Goal: Find specific page/section: Find specific page/section

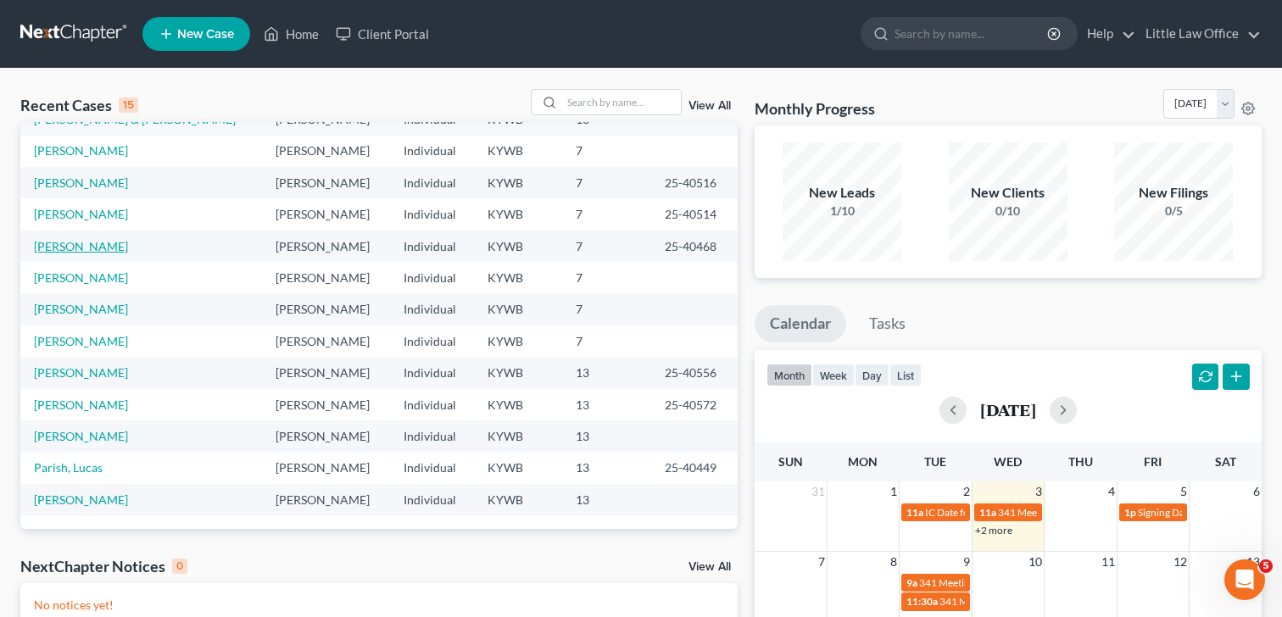
scroll to position [116, 0]
click at [51, 248] on link "[PERSON_NAME]" at bounding box center [81, 246] width 94 height 14
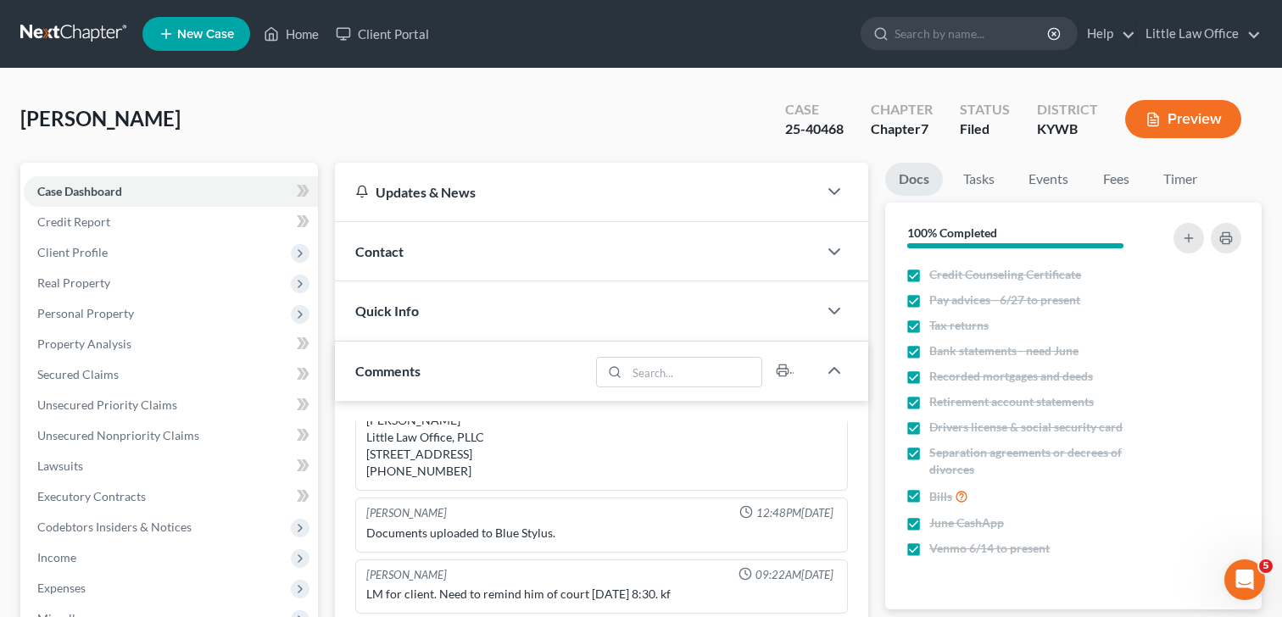
scroll to position [865, 0]
click at [102, 347] on span "Property Analysis" at bounding box center [84, 344] width 94 height 14
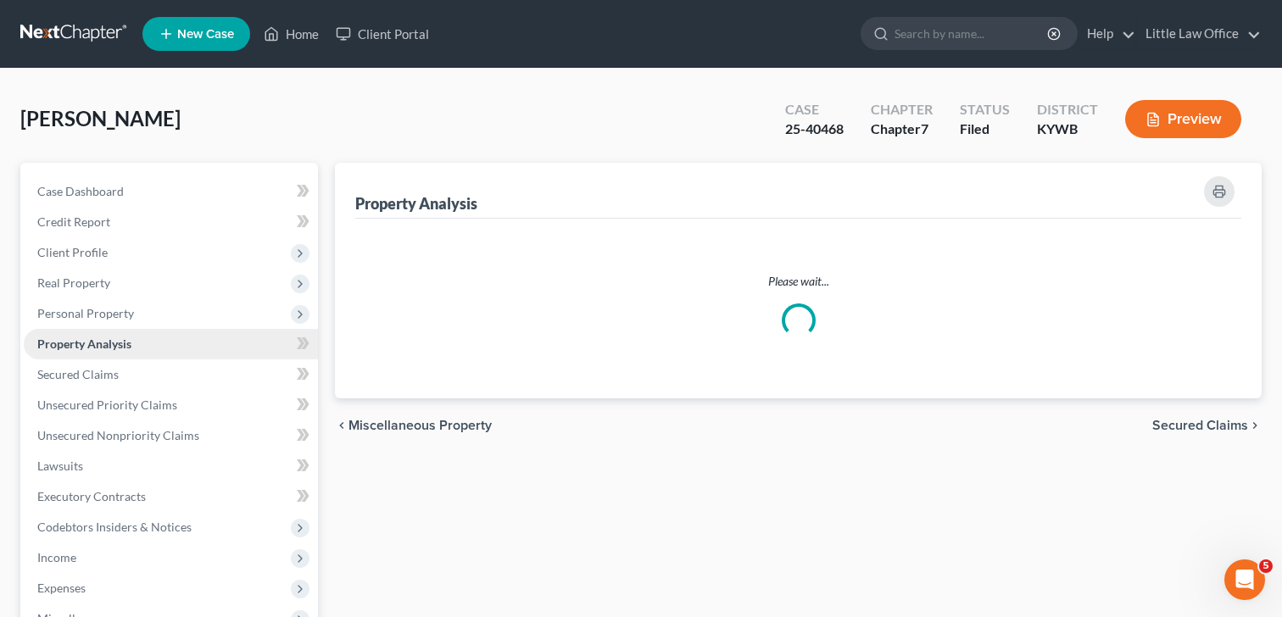
click at [102, 347] on span "Property Analysis" at bounding box center [84, 344] width 94 height 14
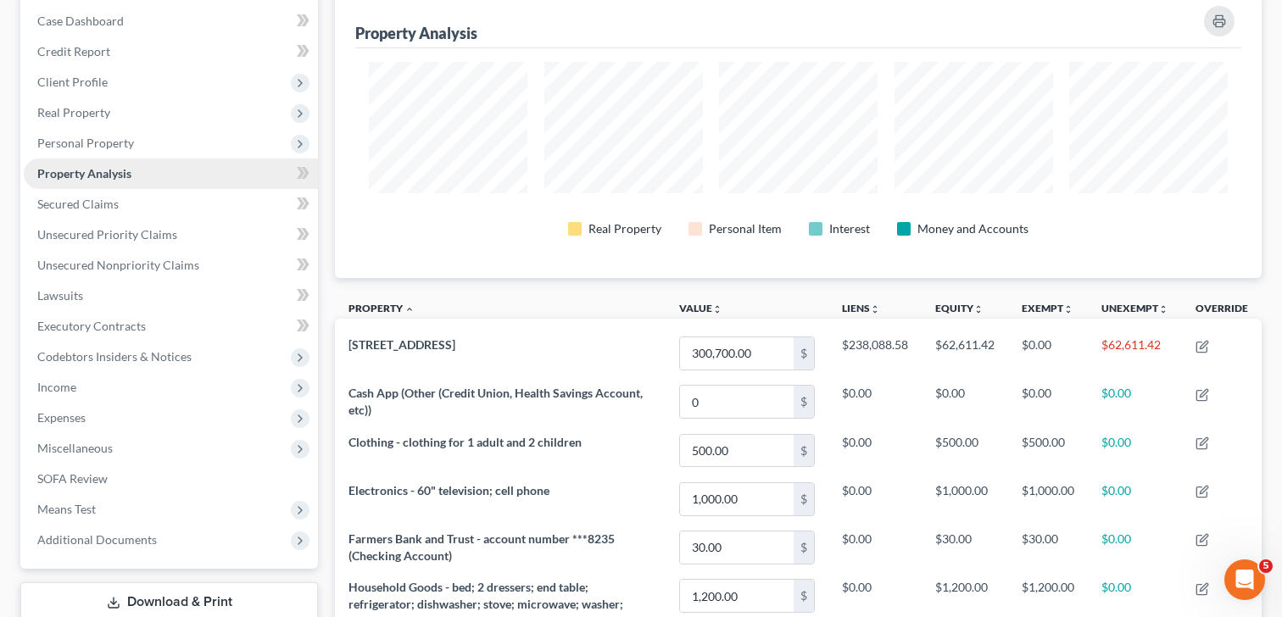
scroll to position [146, 0]
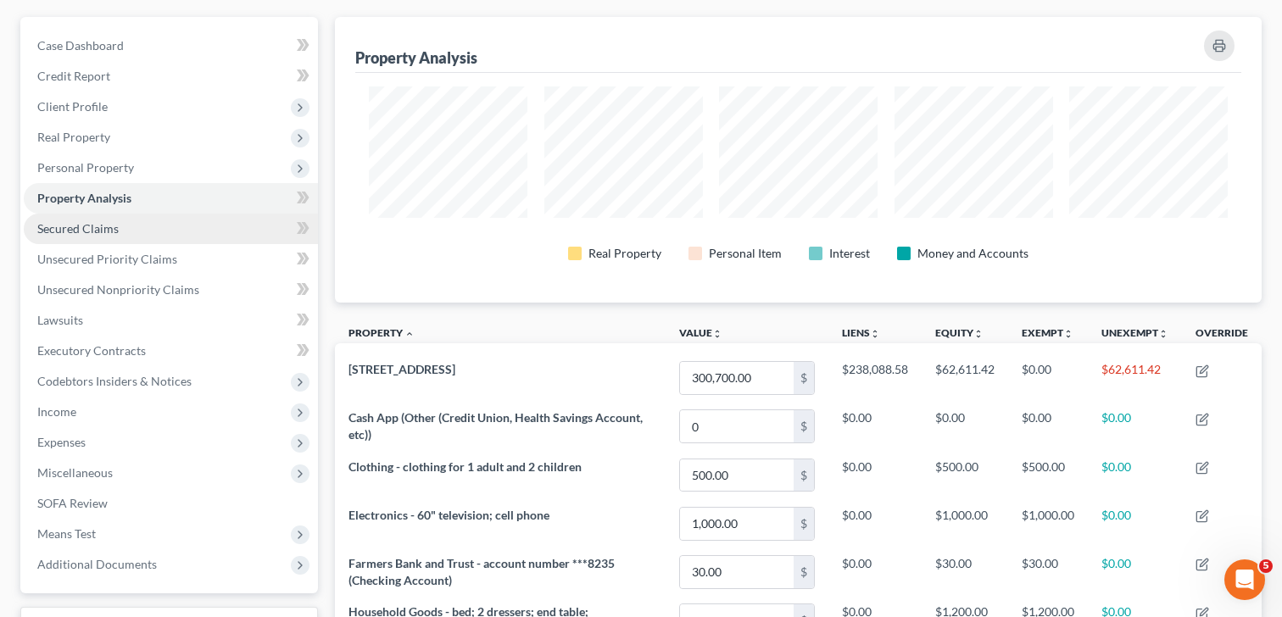
click at [94, 236] on link "Secured Claims" at bounding box center [171, 229] width 294 height 31
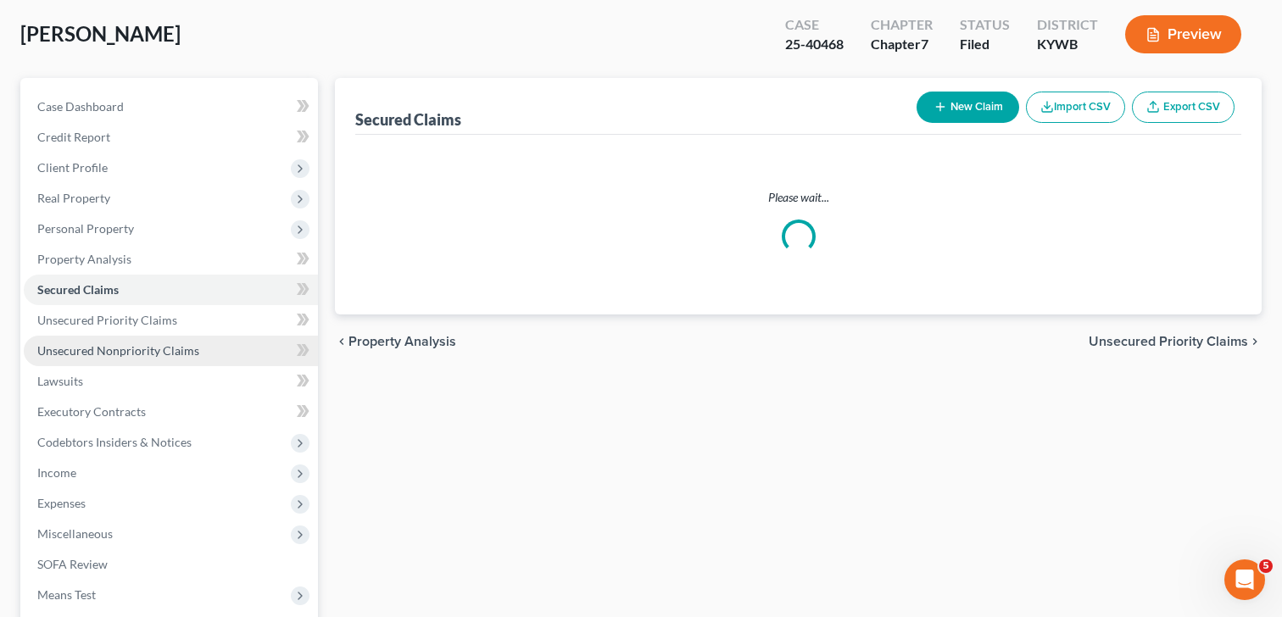
scroll to position [86, 0]
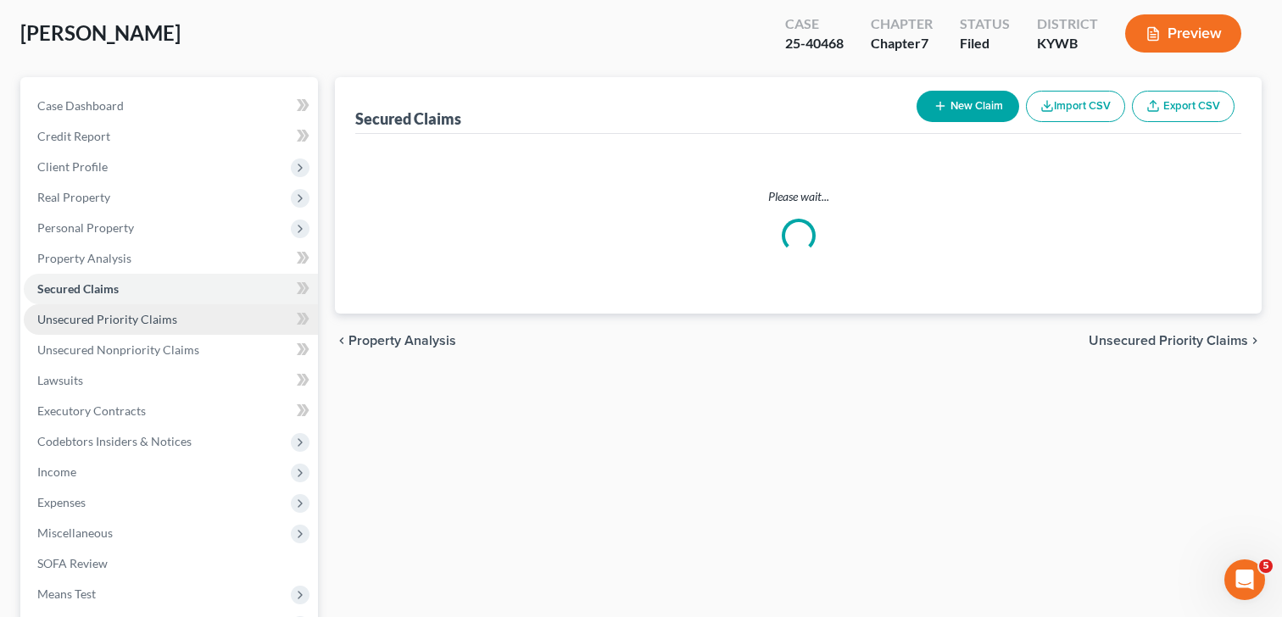
click at [87, 329] on link "Unsecured Priority Claims" at bounding box center [171, 319] width 294 height 31
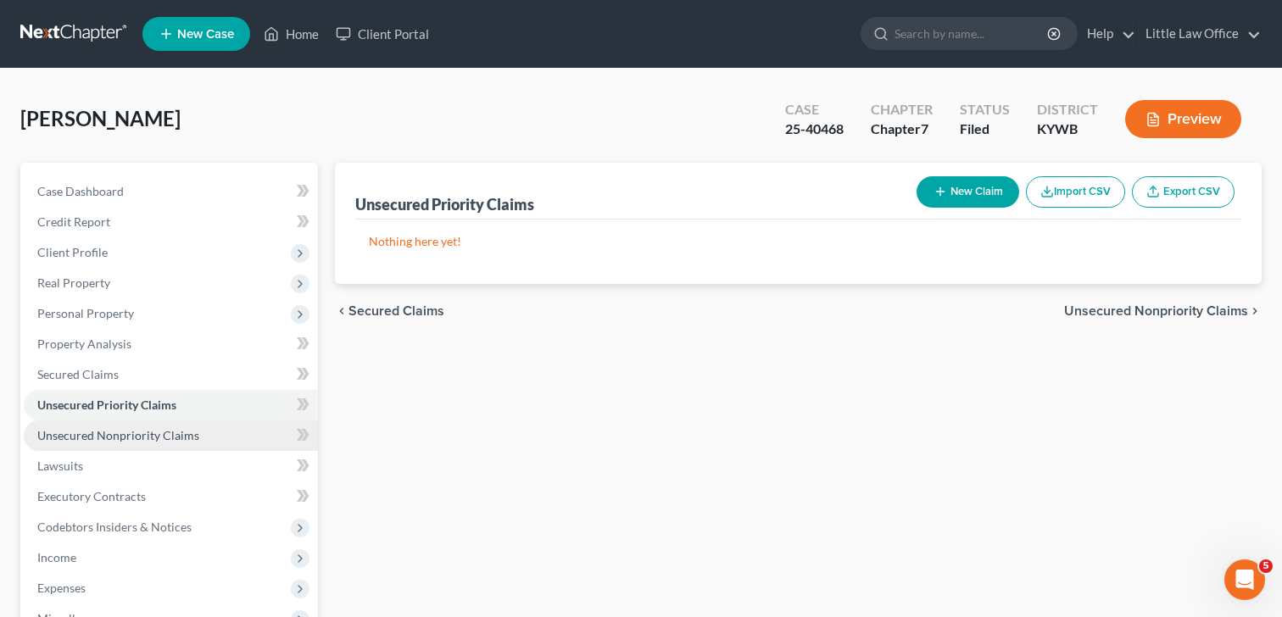
click at [133, 439] on span "Unsecured Nonpriority Claims" at bounding box center [118, 435] width 162 height 14
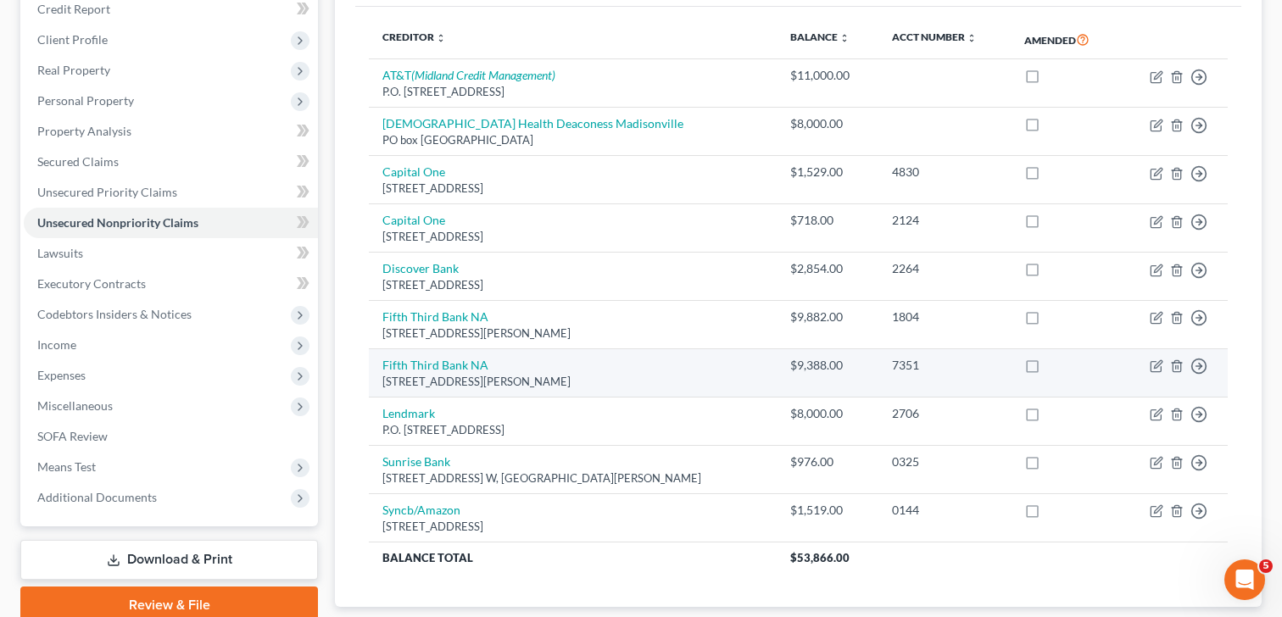
scroll to position [202, 0]
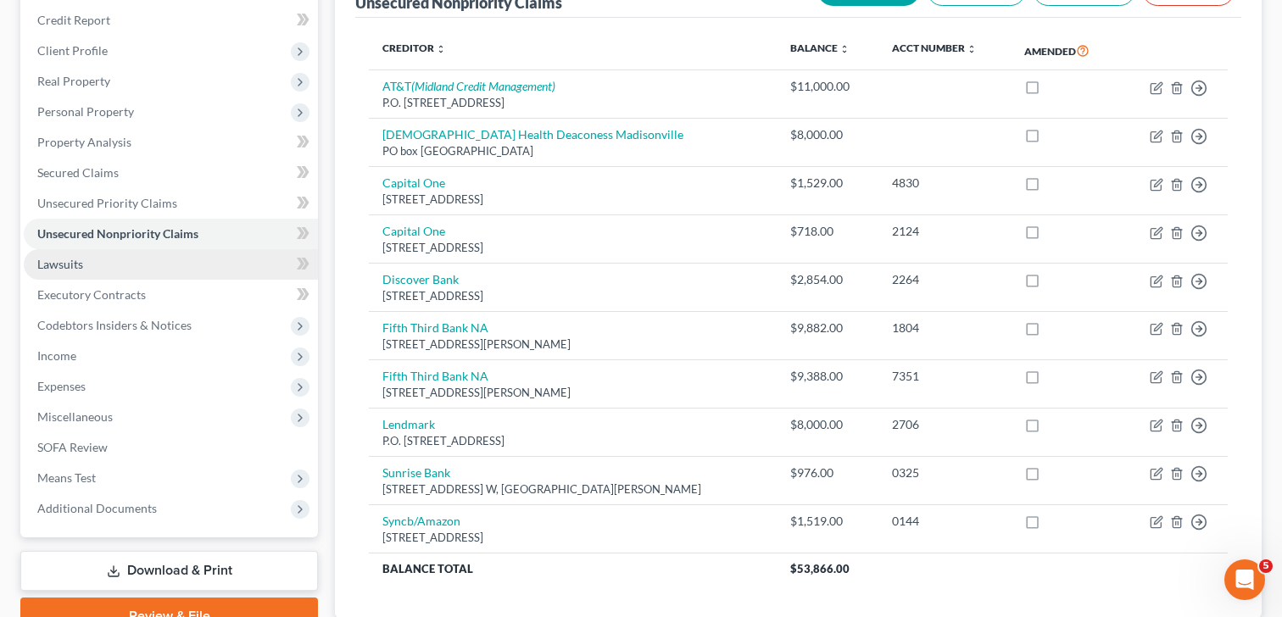
click at [118, 275] on link "Lawsuits" at bounding box center [171, 264] width 294 height 31
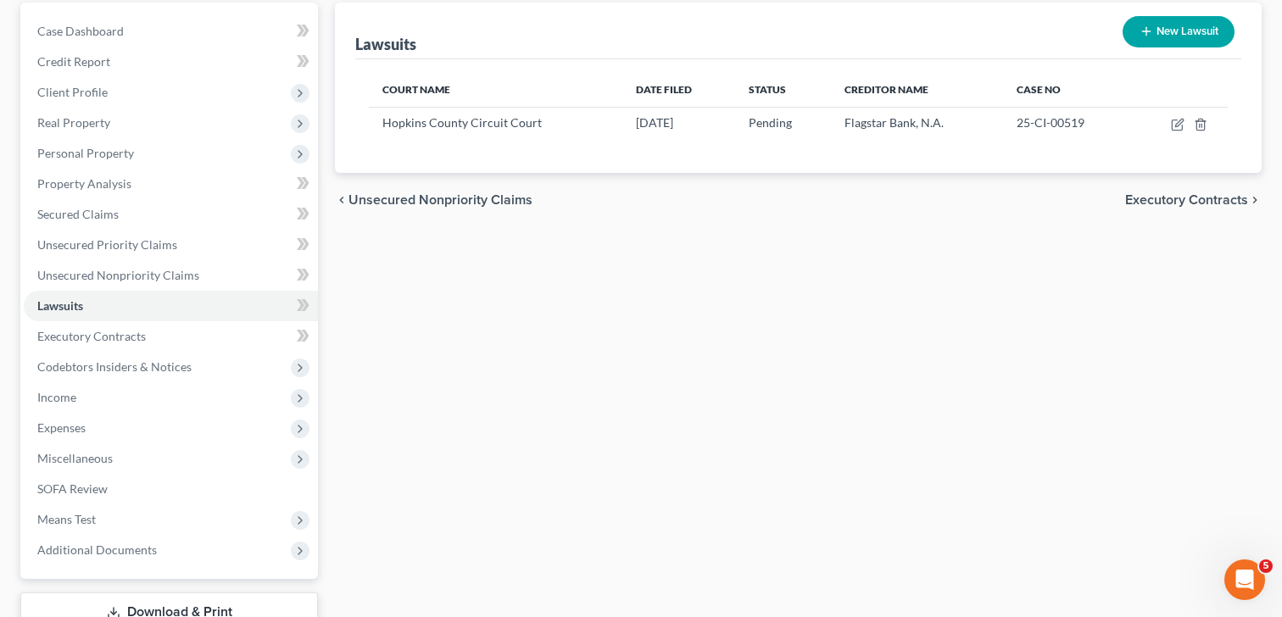
scroll to position [163, 0]
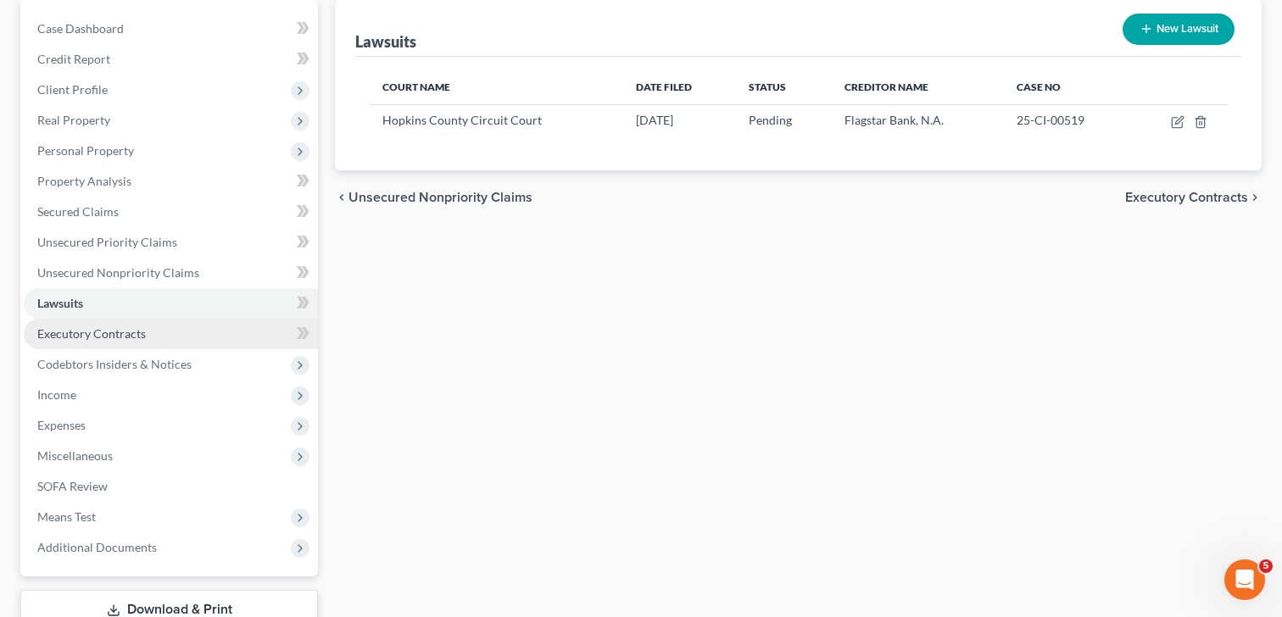
click at [102, 338] on span "Executory Contracts" at bounding box center [91, 333] width 109 height 14
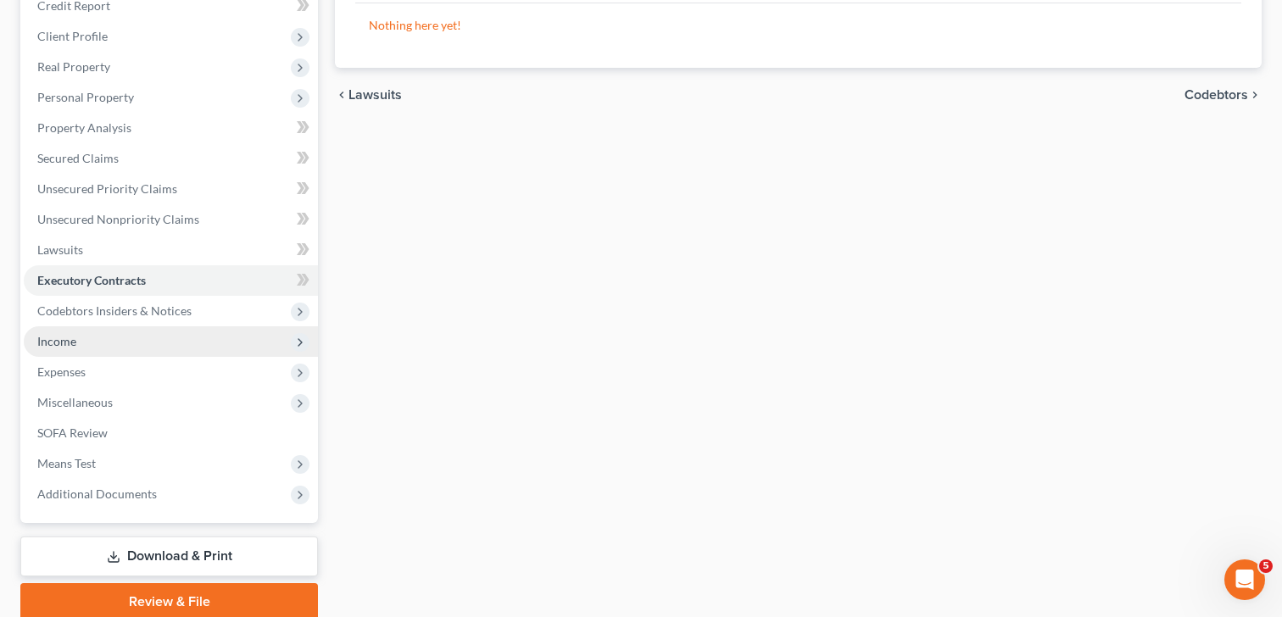
scroll to position [220, 0]
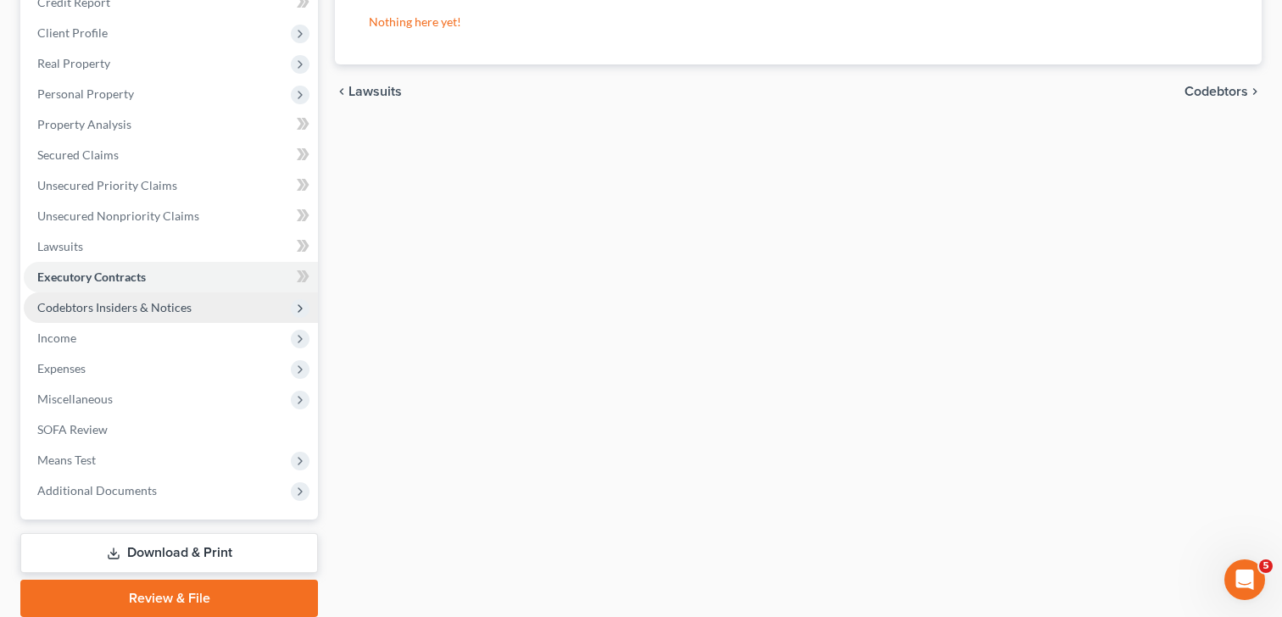
click at [70, 308] on span "Codebtors Insiders & Notices" at bounding box center [114, 307] width 154 height 14
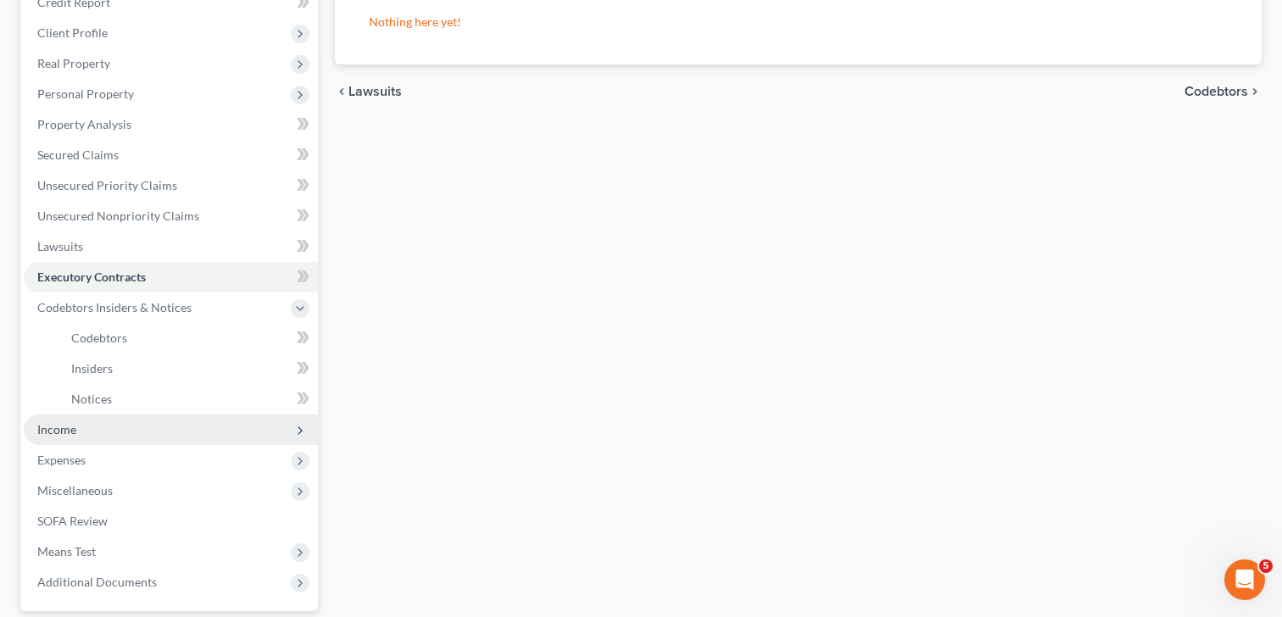
click at [76, 437] on span "Income" at bounding box center [171, 430] width 294 height 31
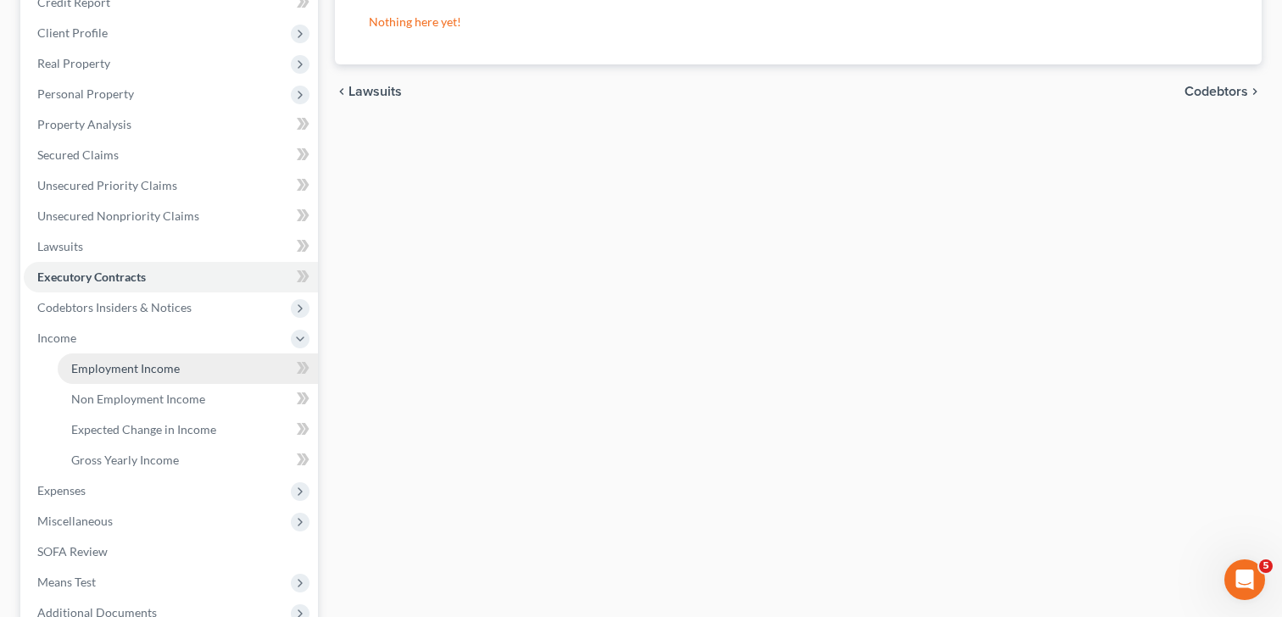
click at [144, 379] on link "Employment Income" at bounding box center [188, 369] width 260 height 31
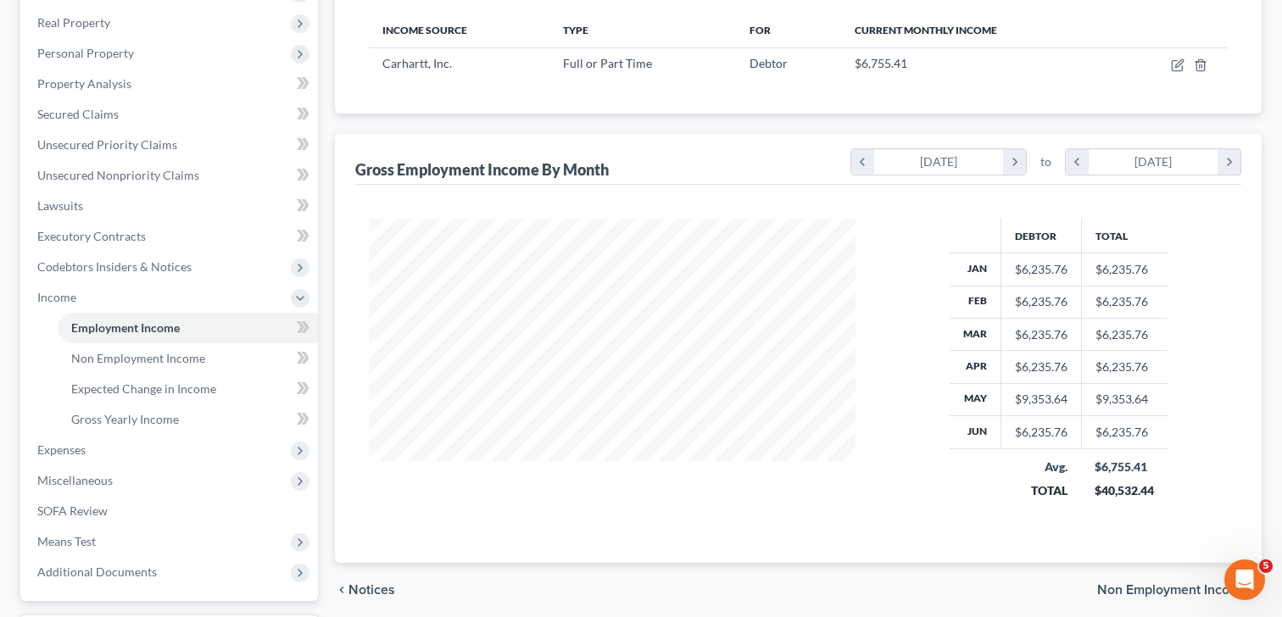
scroll to position [282, 0]
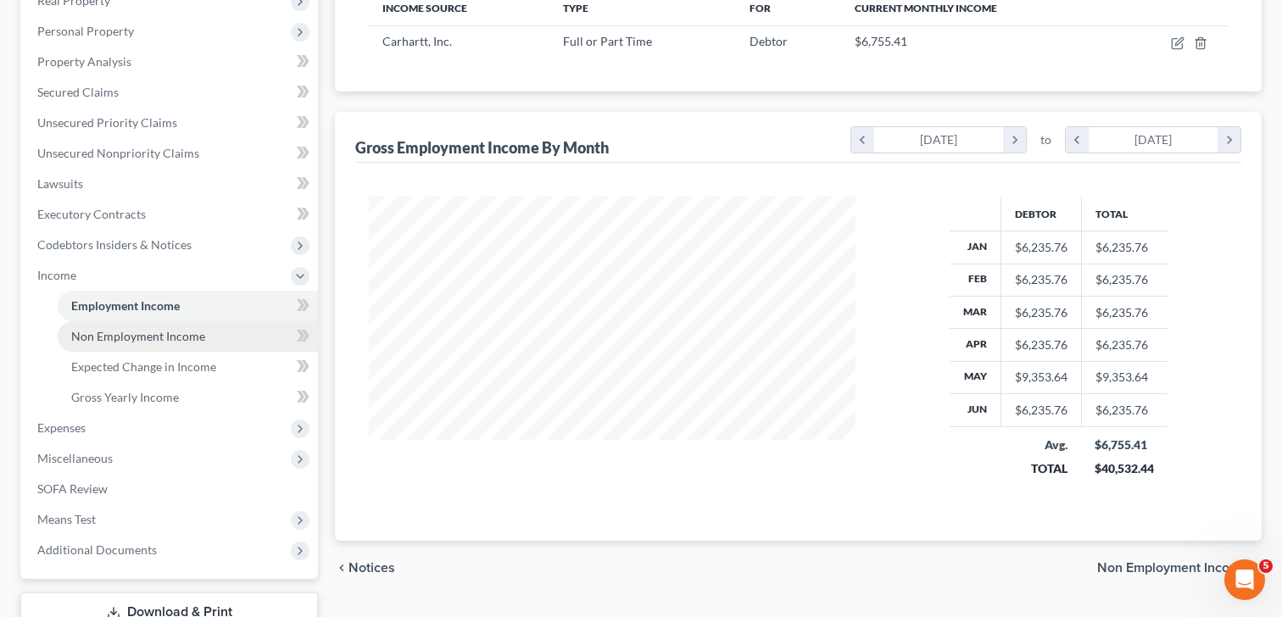
drag, startPoint x: 124, startPoint y: 331, endPoint x: 142, endPoint y: 330, distance: 17.8
click at [124, 331] on span "Non Employment Income" at bounding box center [138, 336] width 134 height 14
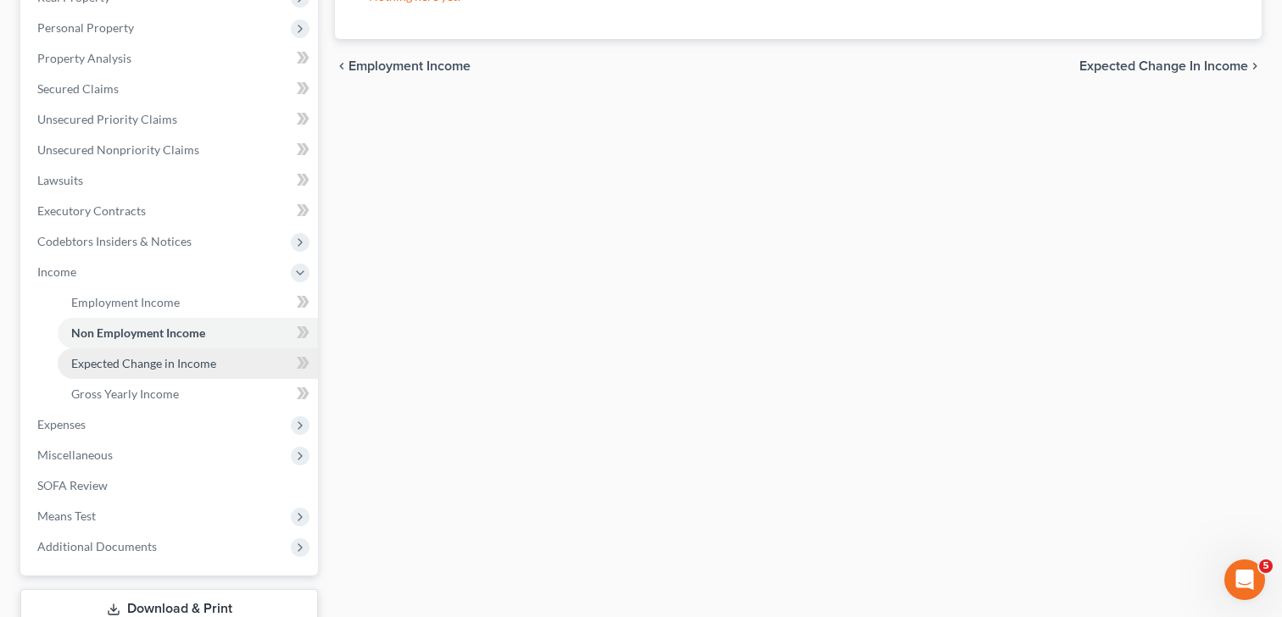
click at [139, 360] on span "Expected Change in Income" at bounding box center [143, 363] width 145 height 14
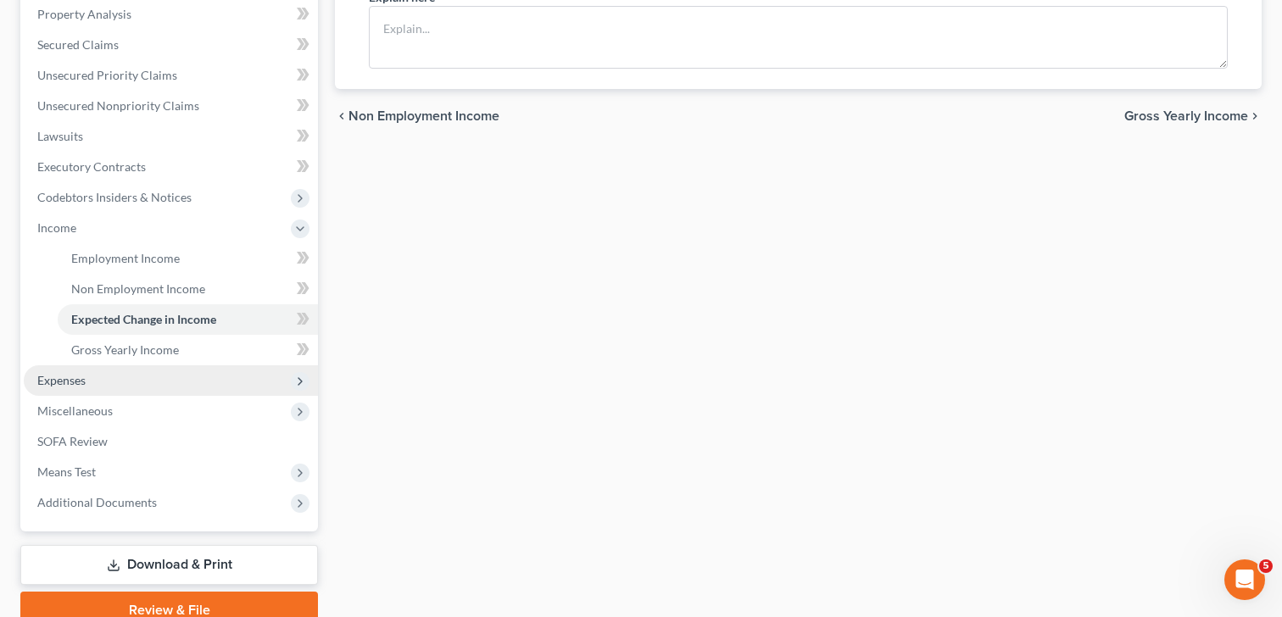
click at [50, 387] on span "Expenses" at bounding box center [61, 380] width 48 height 14
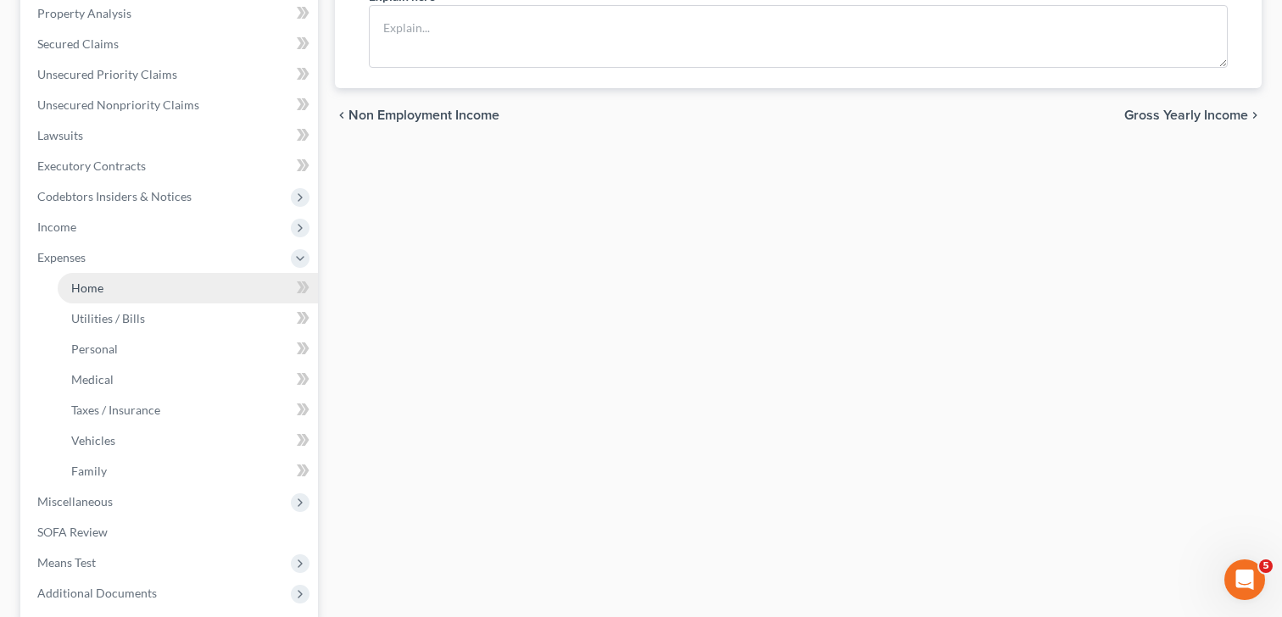
click at [107, 289] on link "Home" at bounding box center [188, 288] width 260 height 31
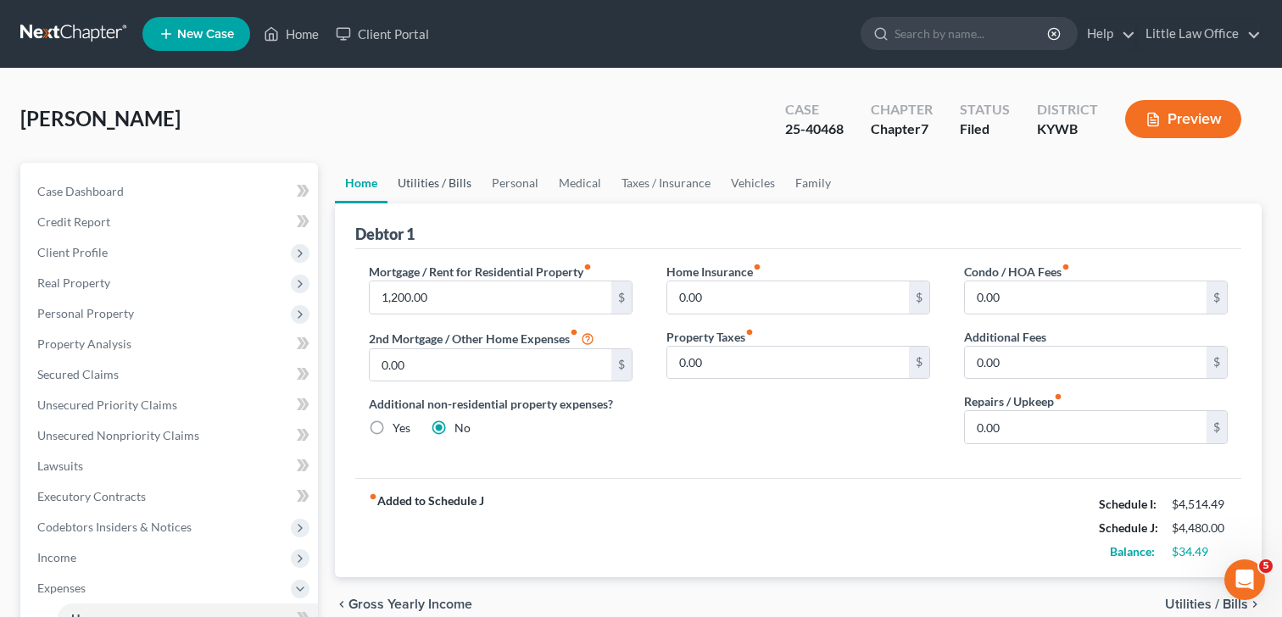
click at [437, 192] on link "Utilities / Bills" at bounding box center [434, 183] width 94 height 41
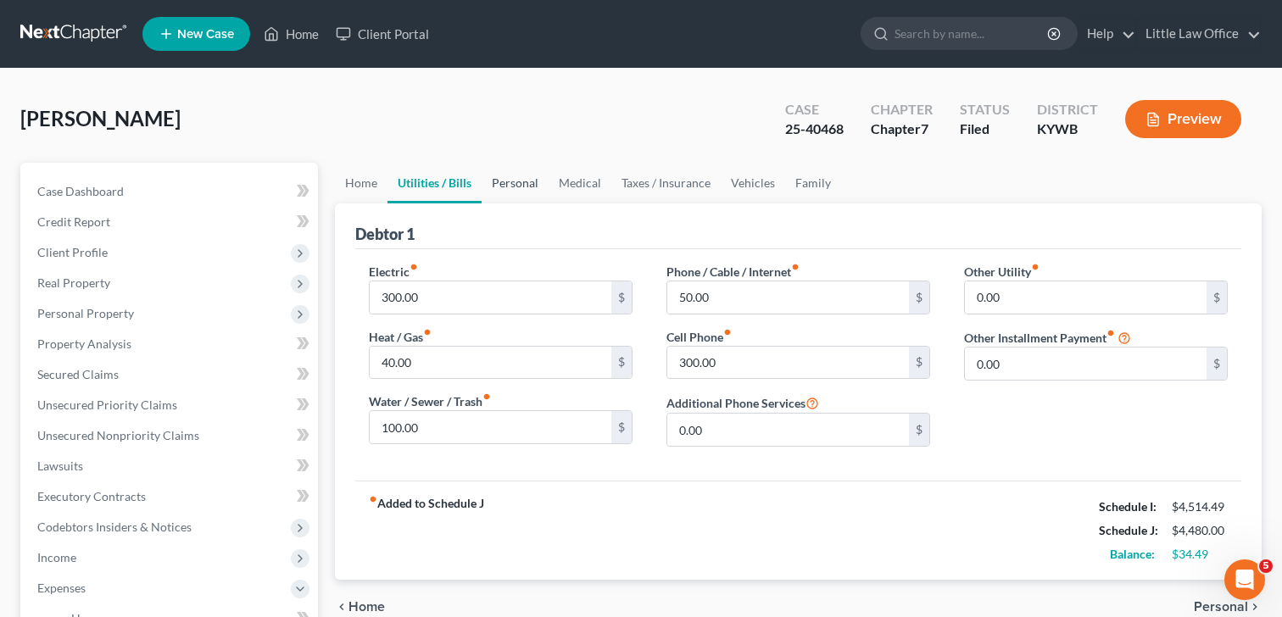
click at [499, 188] on link "Personal" at bounding box center [515, 183] width 67 height 41
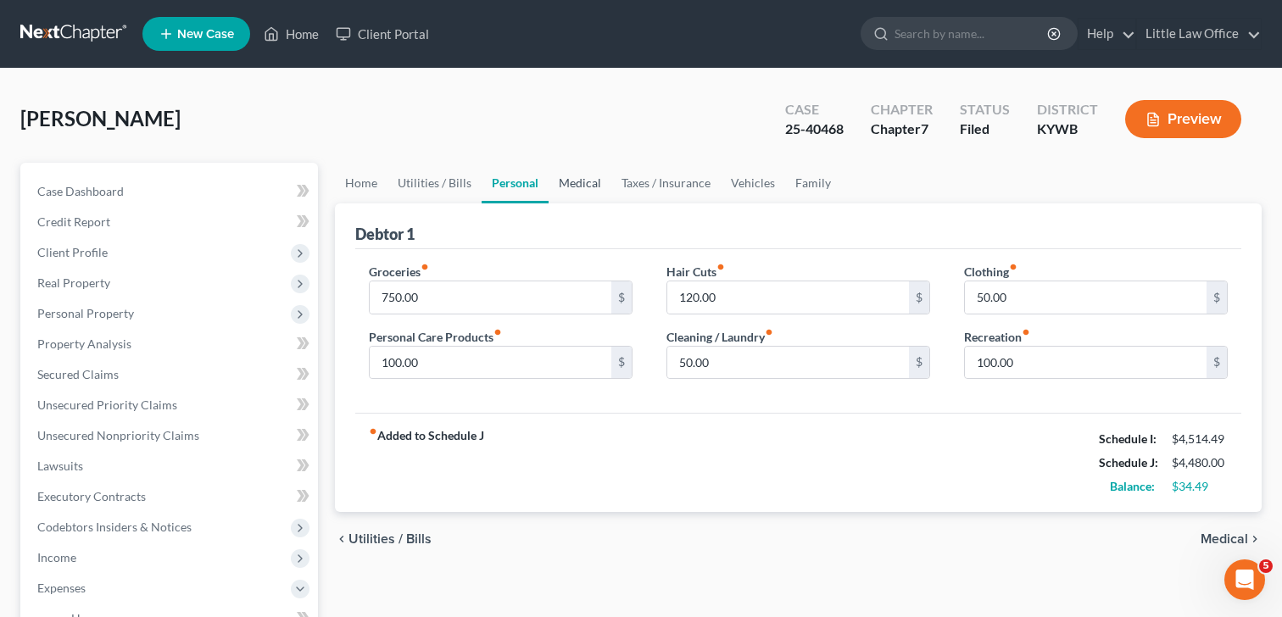
click at [562, 185] on link "Medical" at bounding box center [580, 183] width 63 height 41
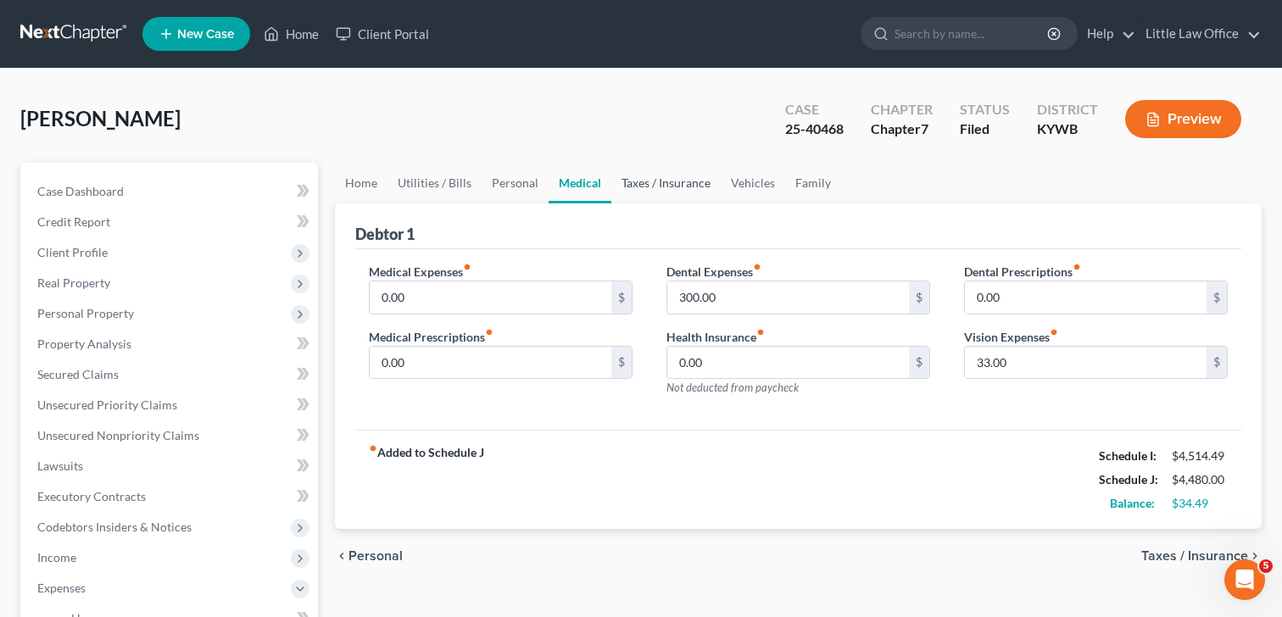
click at [696, 192] on link "Taxes / Insurance" at bounding box center [665, 183] width 109 height 41
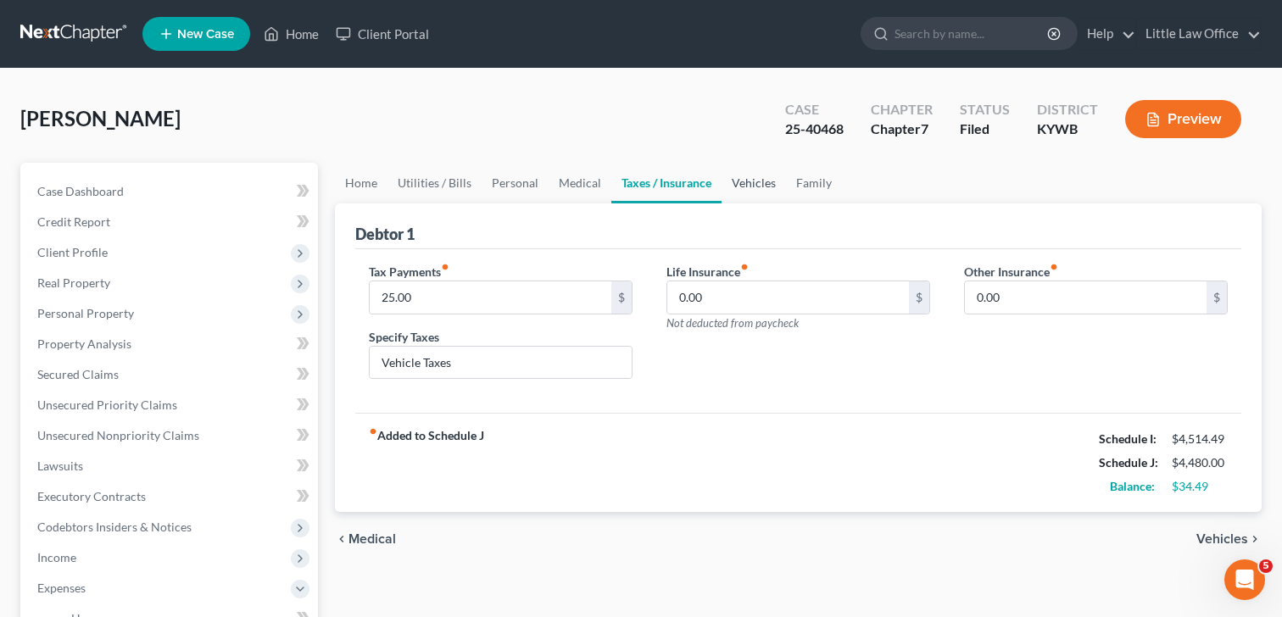
drag, startPoint x: 757, startPoint y: 187, endPoint x: 787, endPoint y: 189, distance: 29.7
click at [757, 187] on link "Vehicles" at bounding box center [753, 183] width 64 height 41
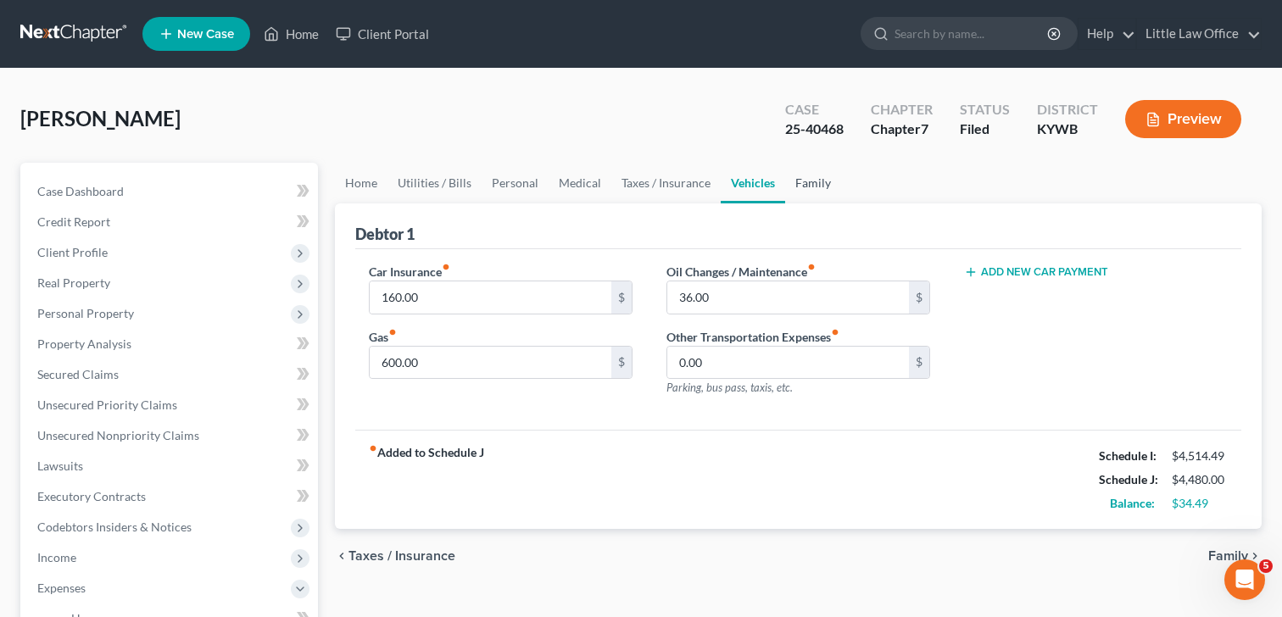
click at [796, 190] on link "Family" at bounding box center [813, 183] width 56 height 41
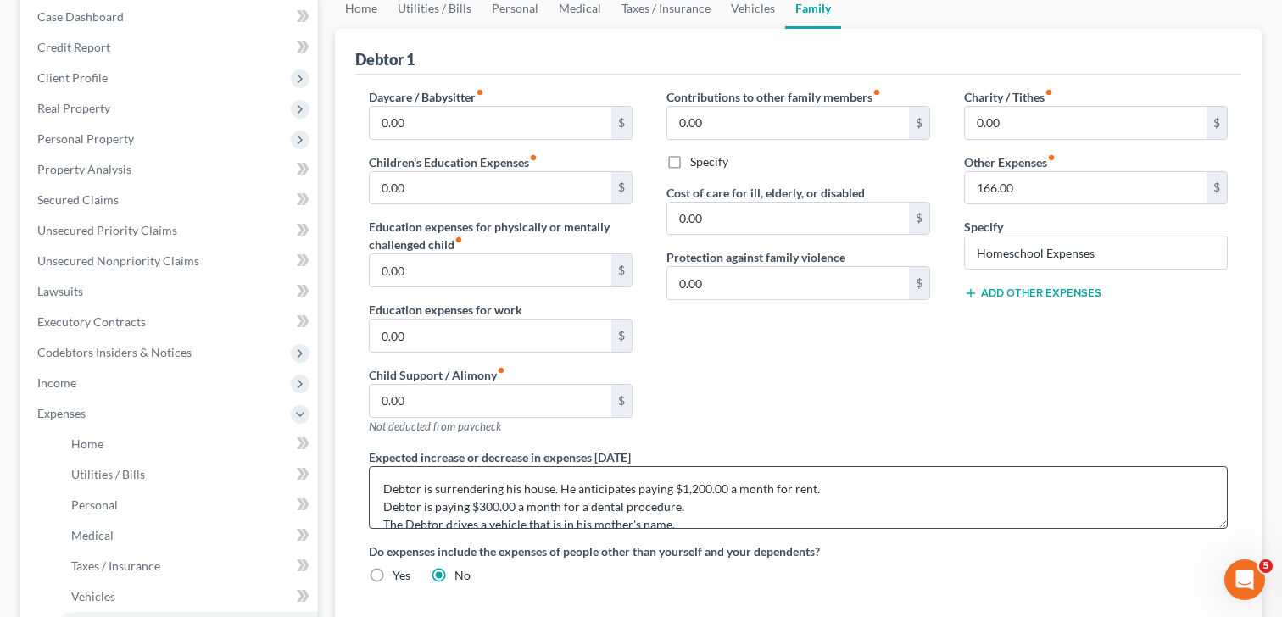
scroll to position [18, 0]
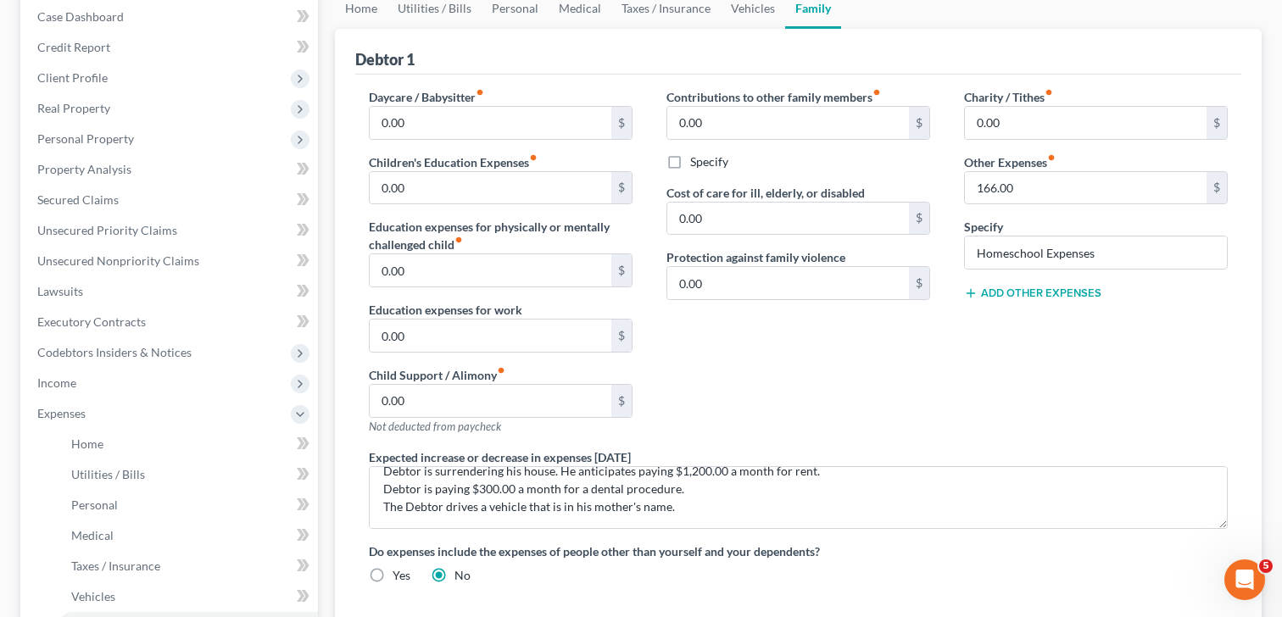
click at [734, 410] on div "Contributions to other family members fiber_manual_record 0.00 $ Specify Cost o…" at bounding box center [798, 268] width 298 height 360
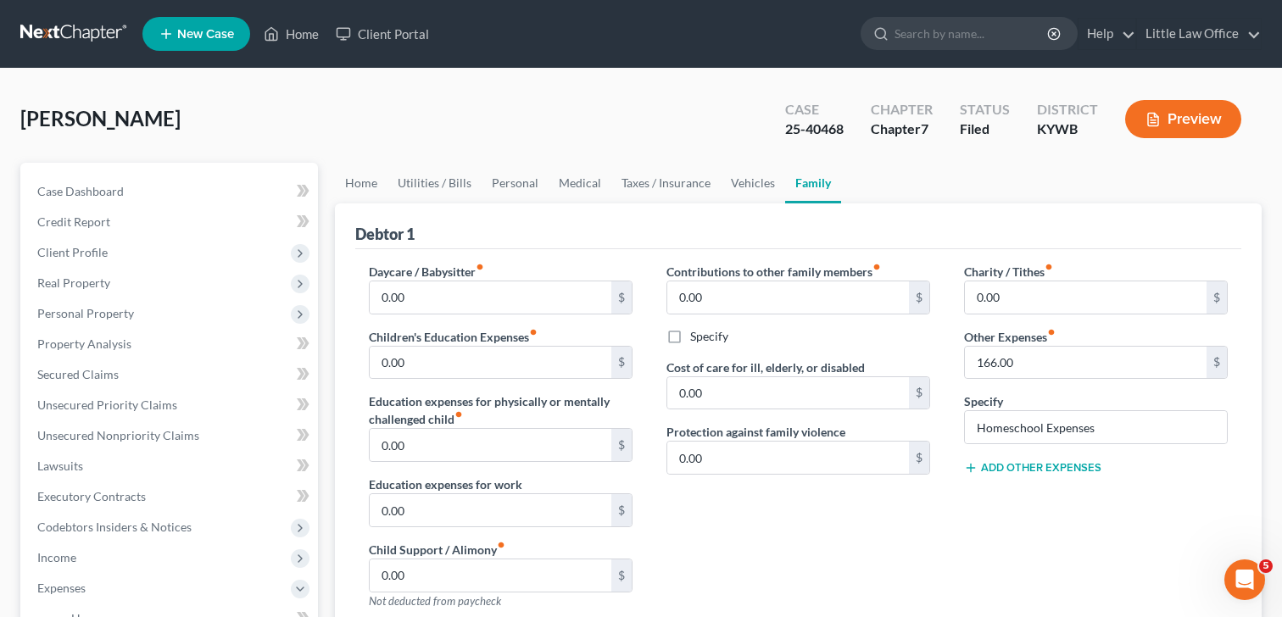
click at [710, 536] on div "Contributions to other family members fiber_manual_record 0.00 $ Specify Cost o…" at bounding box center [798, 443] width 298 height 360
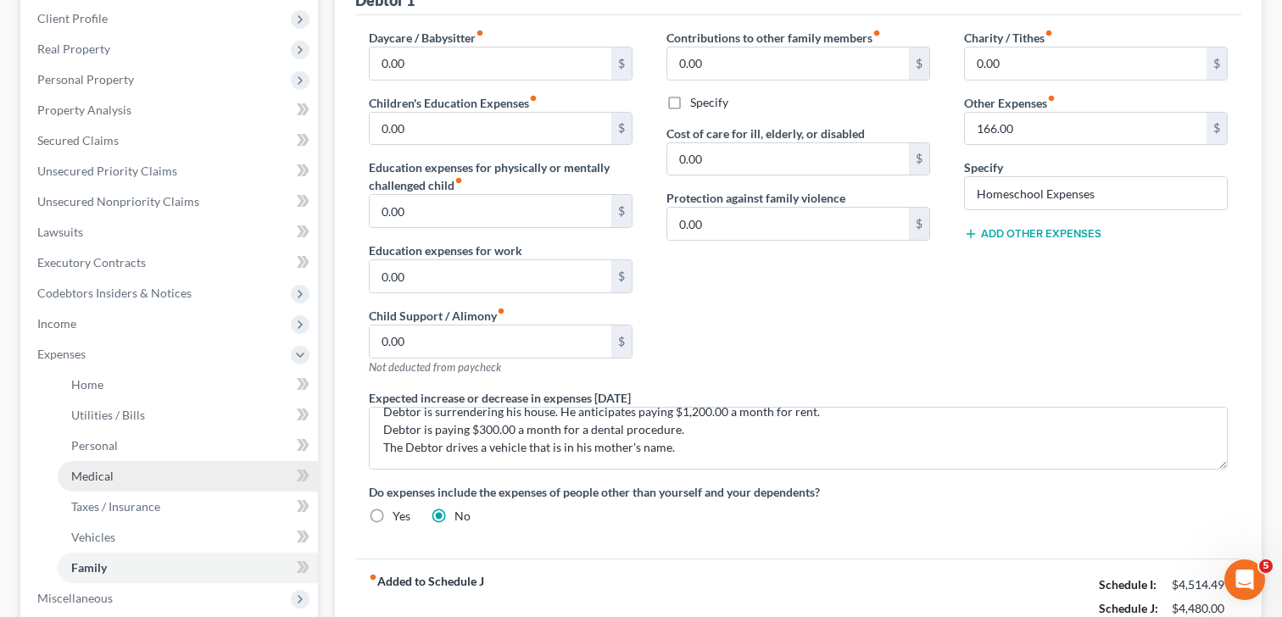
scroll to position [231, 0]
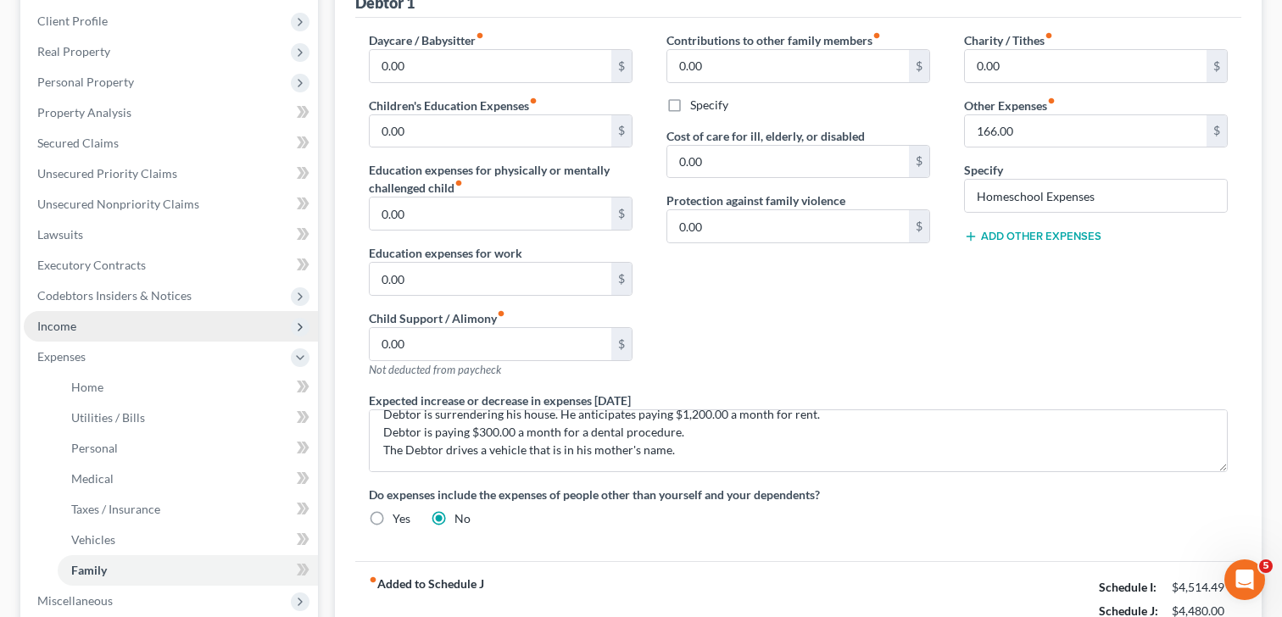
click at [97, 334] on span "Income" at bounding box center [171, 326] width 294 height 31
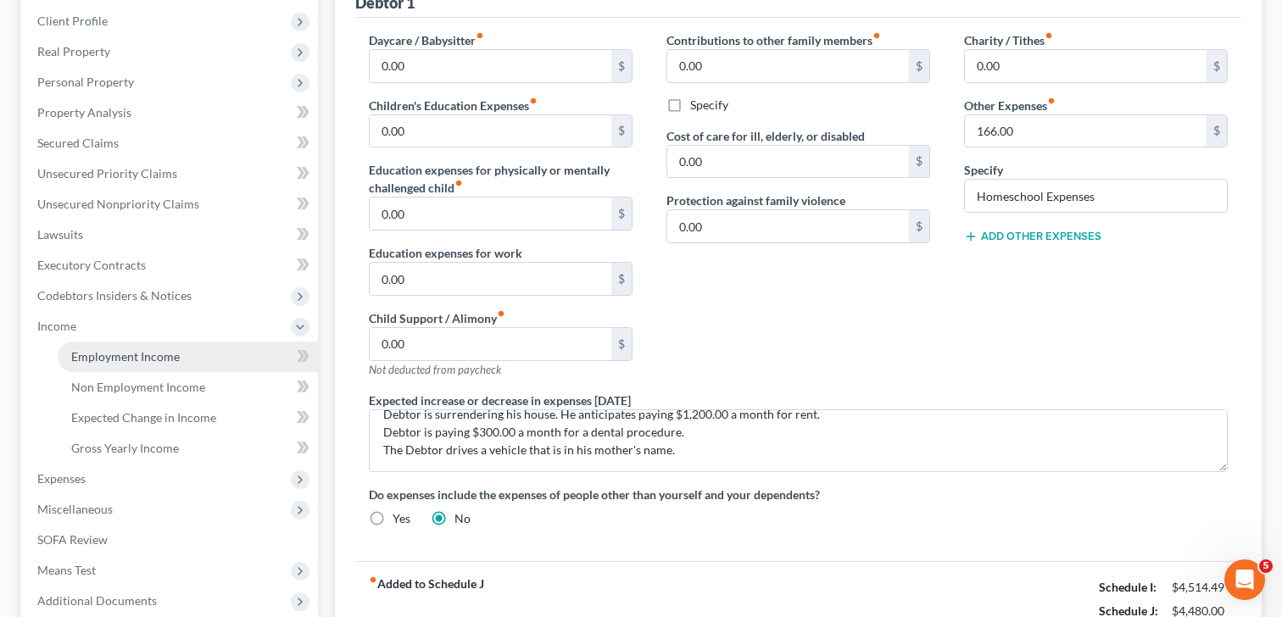
click at [116, 356] on span "Employment Income" at bounding box center [125, 356] width 109 height 14
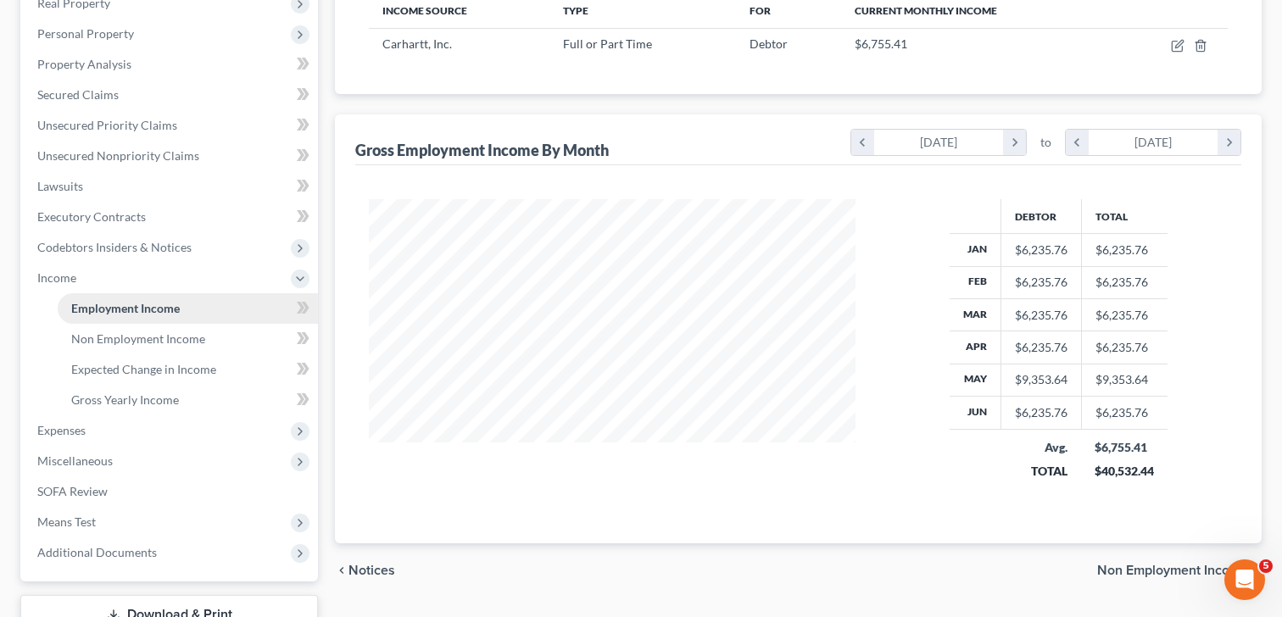
scroll to position [281, 0]
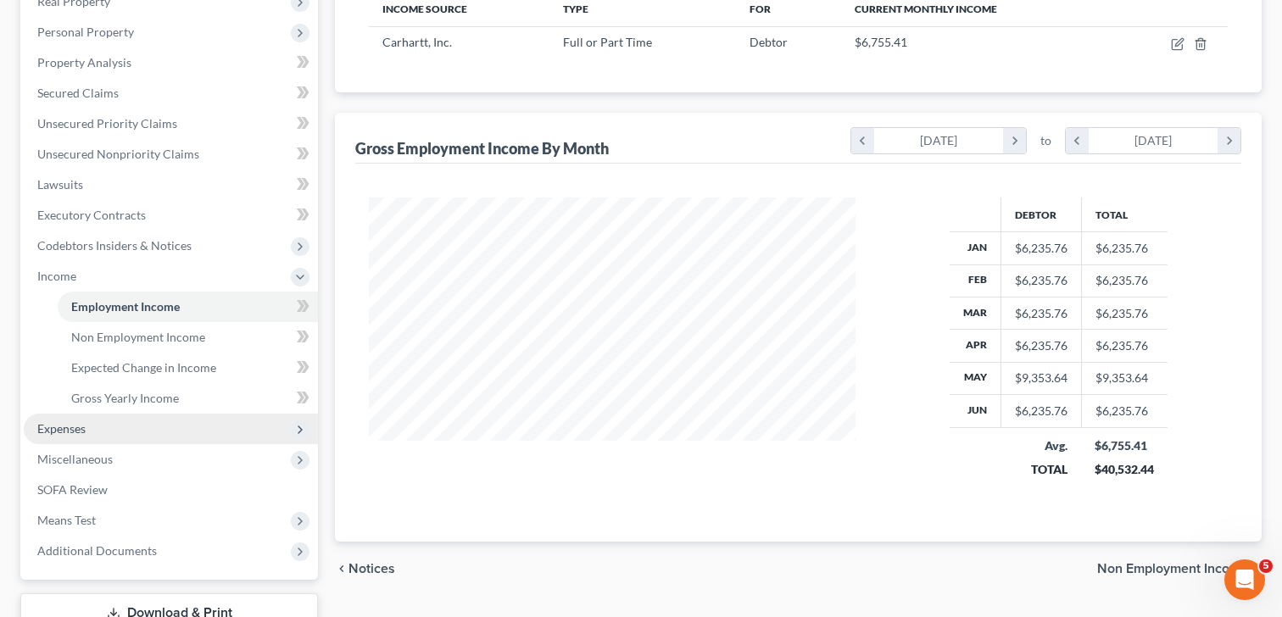
click at [119, 426] on span "Expenses" at bounding box center [171, 429] width 294 height 31
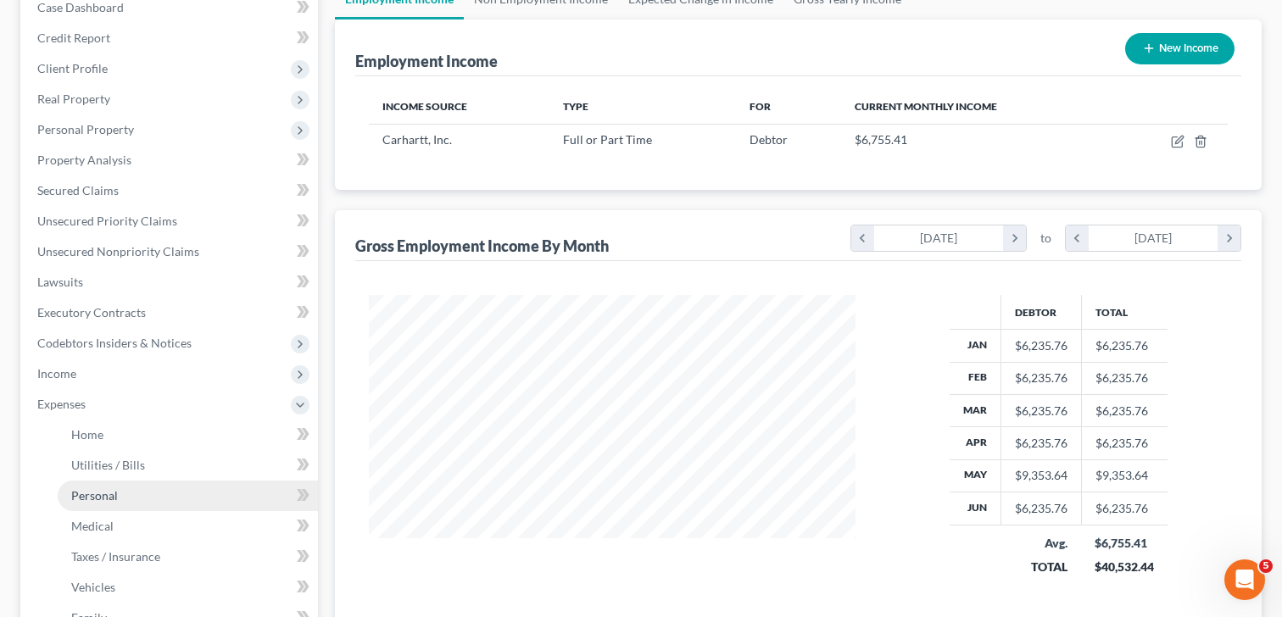
scroll to position [178, 0]
